Goal: Check status: Check status

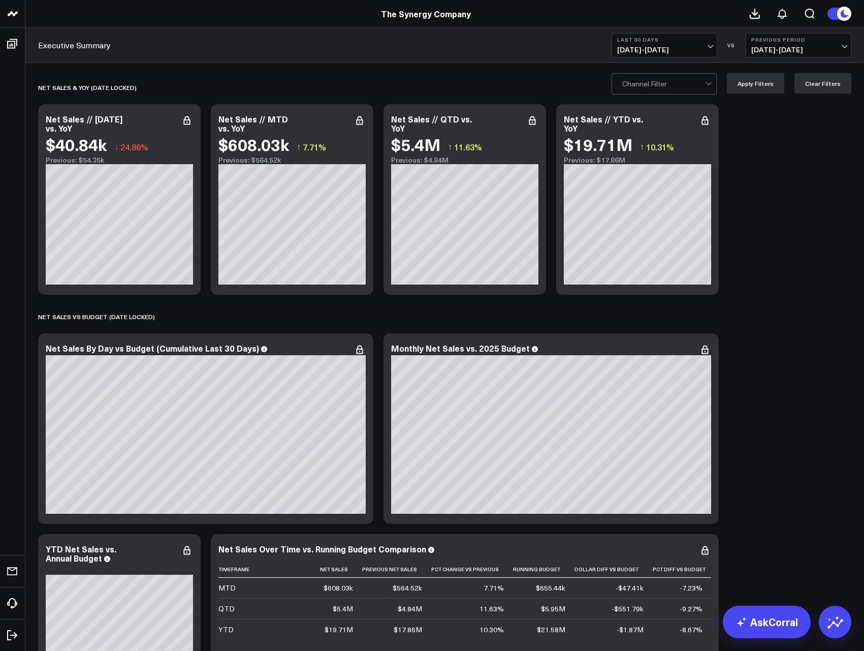
click at [681, 49] on span "[DATE] - [DATE]" at bounding box center [664, 50] width 95 height 8
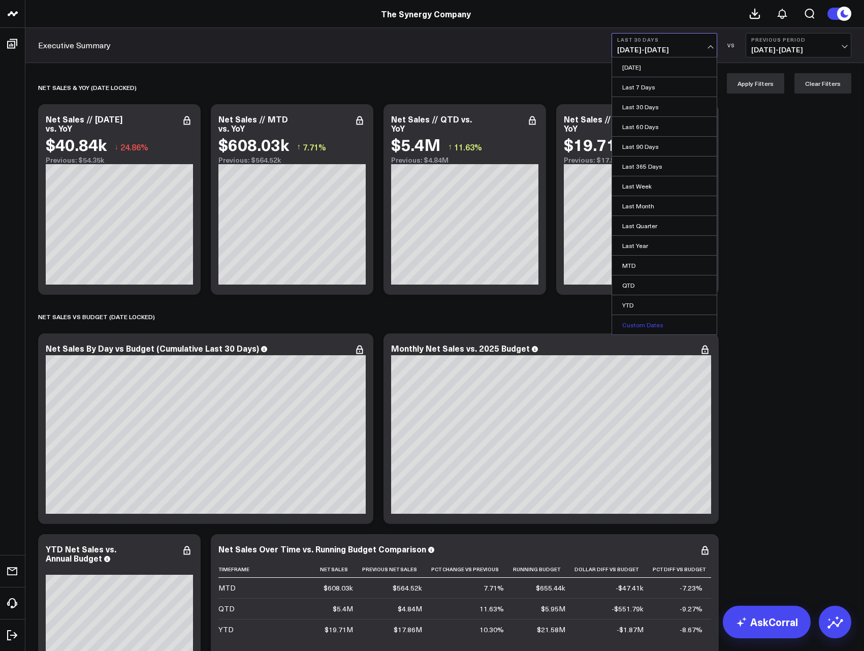
click at [639, 326] on link "Custom Dates" at bounding box center [664, 324] width 105 height 19
select select "8"
select select "2025"
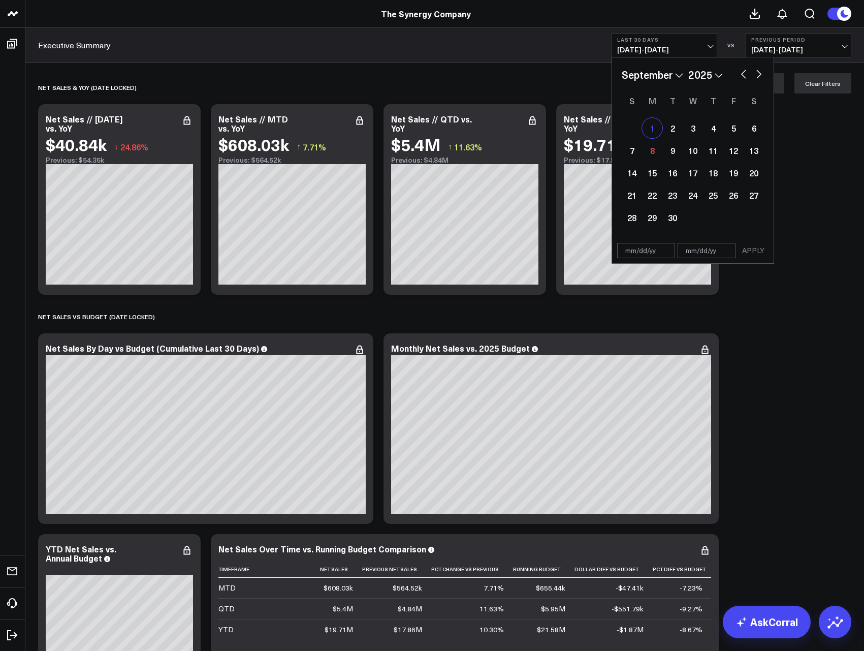
click at [652, 128] on div "1" at bounding box center [652, 128] width 20 height 20
type input "[DATE]"
select select "8"
select select "2025"
click at [626, 149] on div "7" at bounding box center [632, 150] width 20 height 20
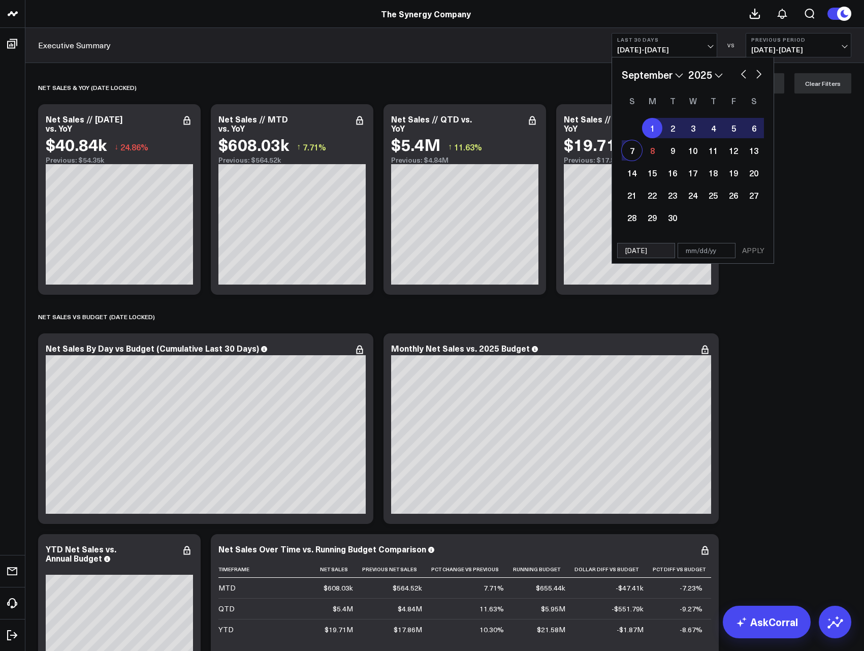
type input "[DATE]"
select select "8"
select select "2025"
click at [756, 250] on button "APPLY" at bounding box center [753, 250] width 30 height 15
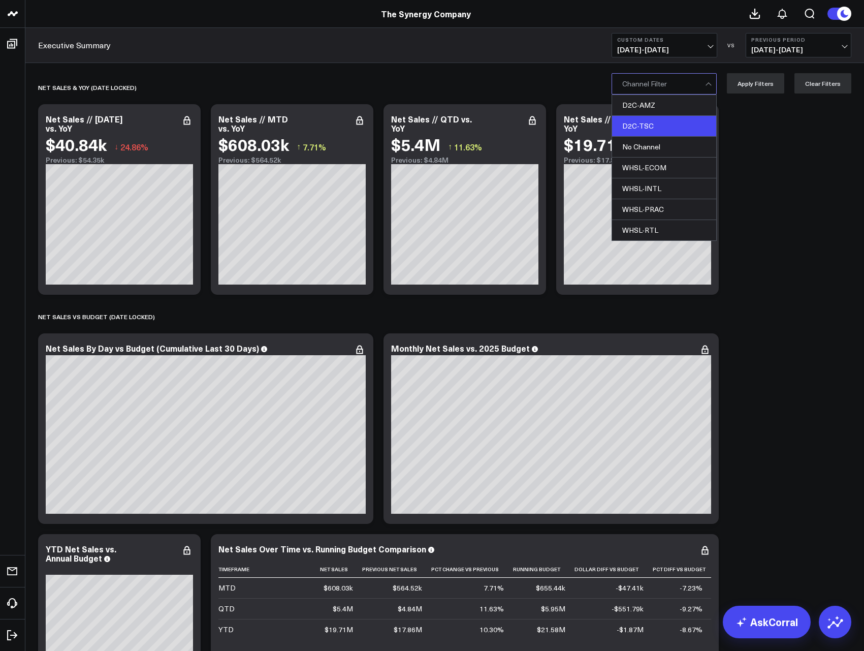
click at [666, 117] on div "D2C-TSC" at bounding box center [664, 126] width 104 height 21
click at [753, 83] on button "Apply Filters" at bounding box center [755, 83] width 57 height 20
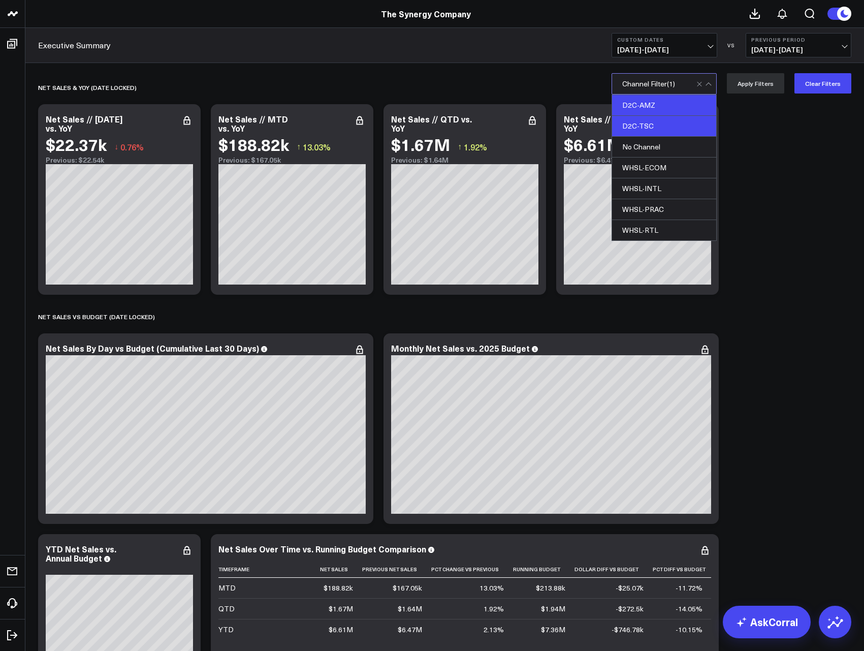
click at [649, 112] on div "D2C-AMZ" at bounding box center [664, 105] width 104 height 21
click at [649, 124] on div "D2C-TSC" at bounding box center [664, 126] width 104 height 21
click at [754, 90] on button "Apply Filters" at bounding box center [755, 83] width 57 height 20
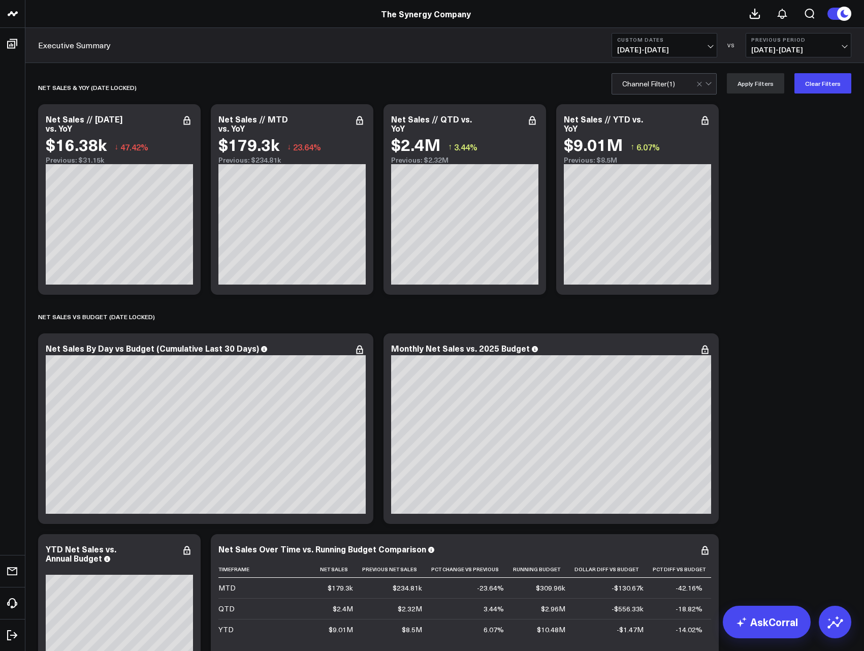
scroll to position [356, 0]
